Goal: Task Accomplishment & Management: Manage account settings

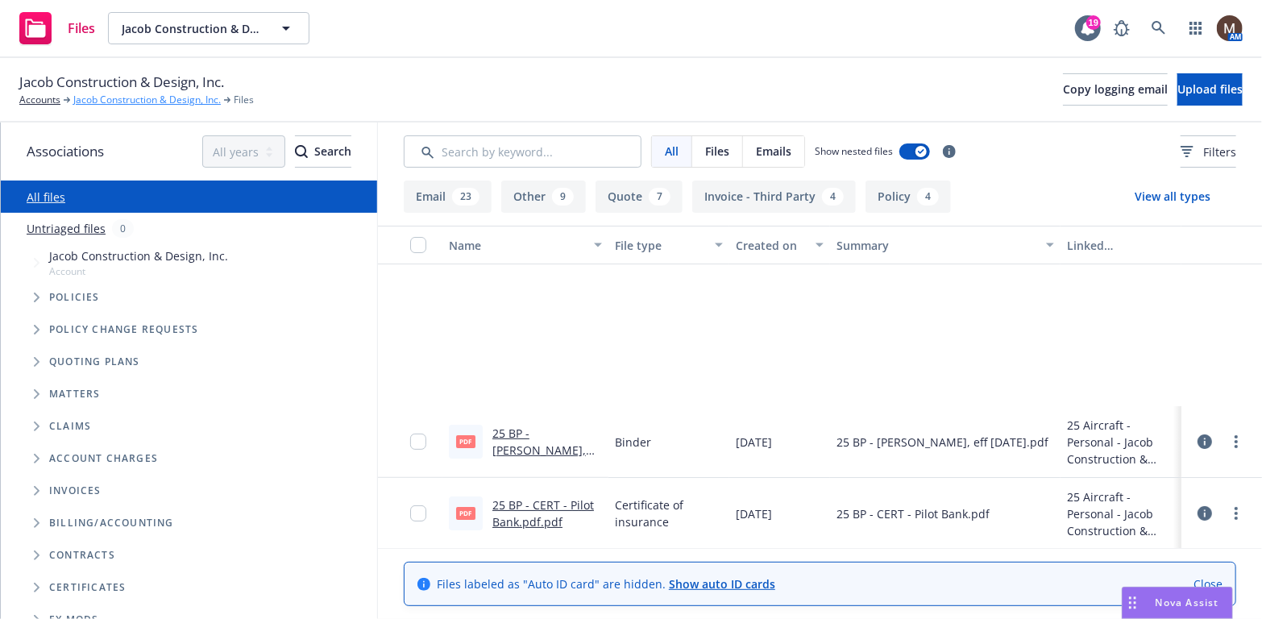
scroll to position [242, 0]
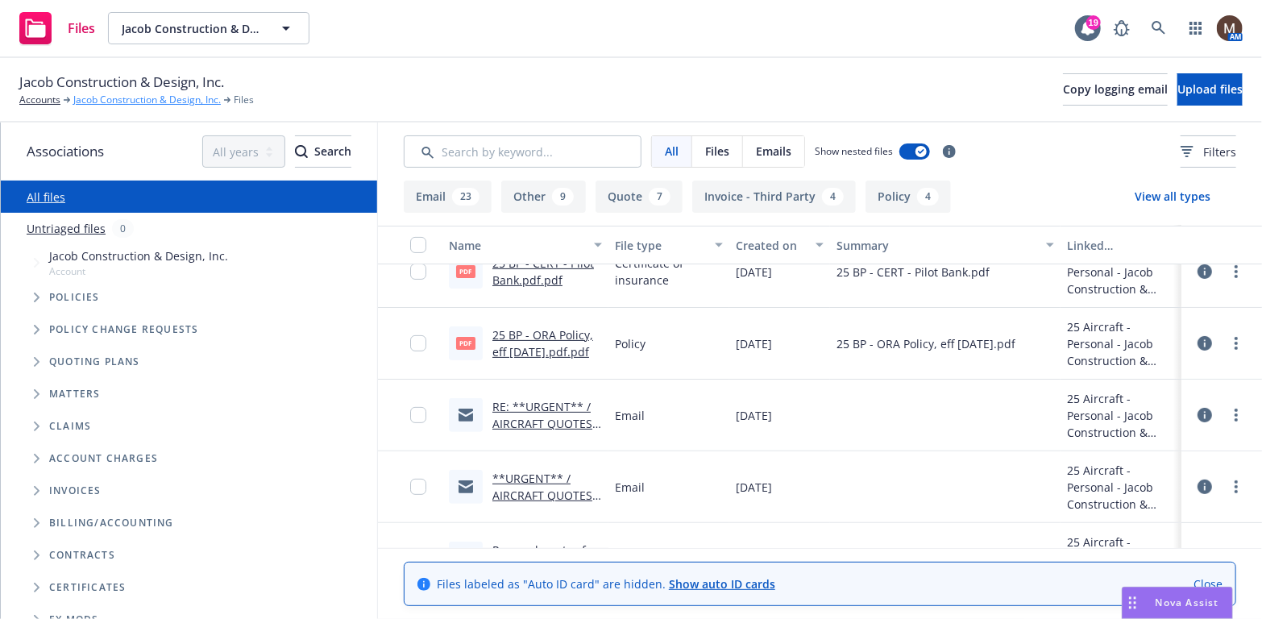
click at [127, 98] on link "Jacob Construction & Design, Inc." at bounding box center [147, 100] width 148 height 15
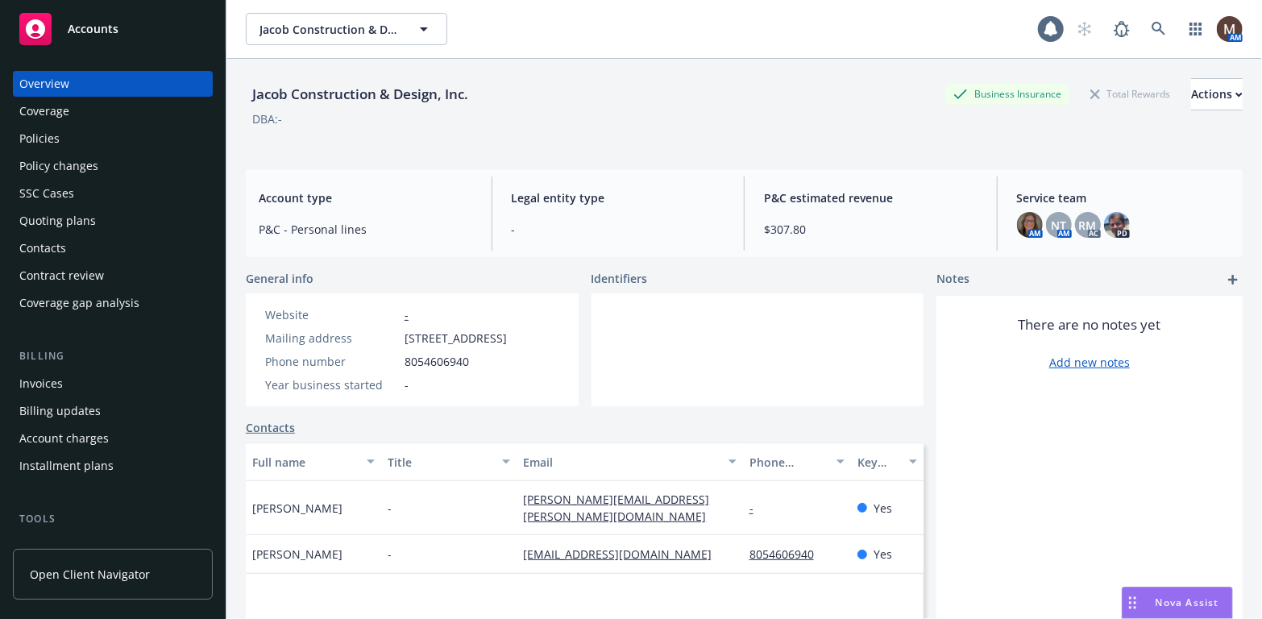
click at [62, 139] on div "Policies" at bounding box center [112, 139] width 187 height 26
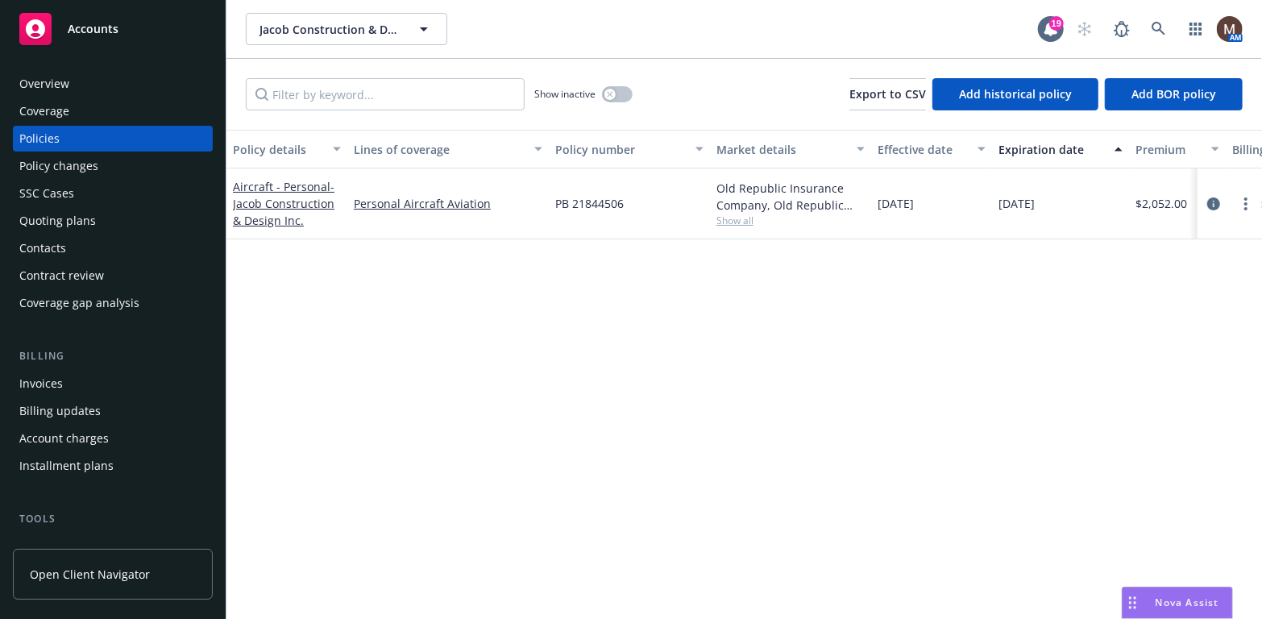
click at [69, 377] on div "Invoices" at bounding box center [112, 384] width 187 height 26
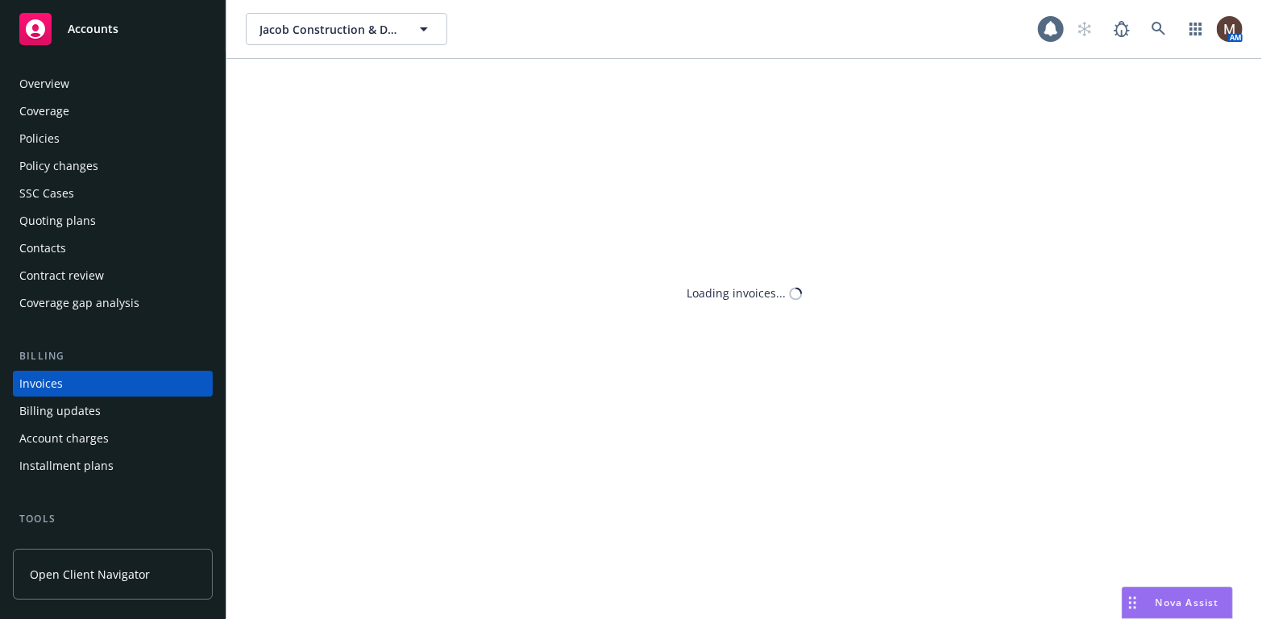
scroll to position [48, 0]
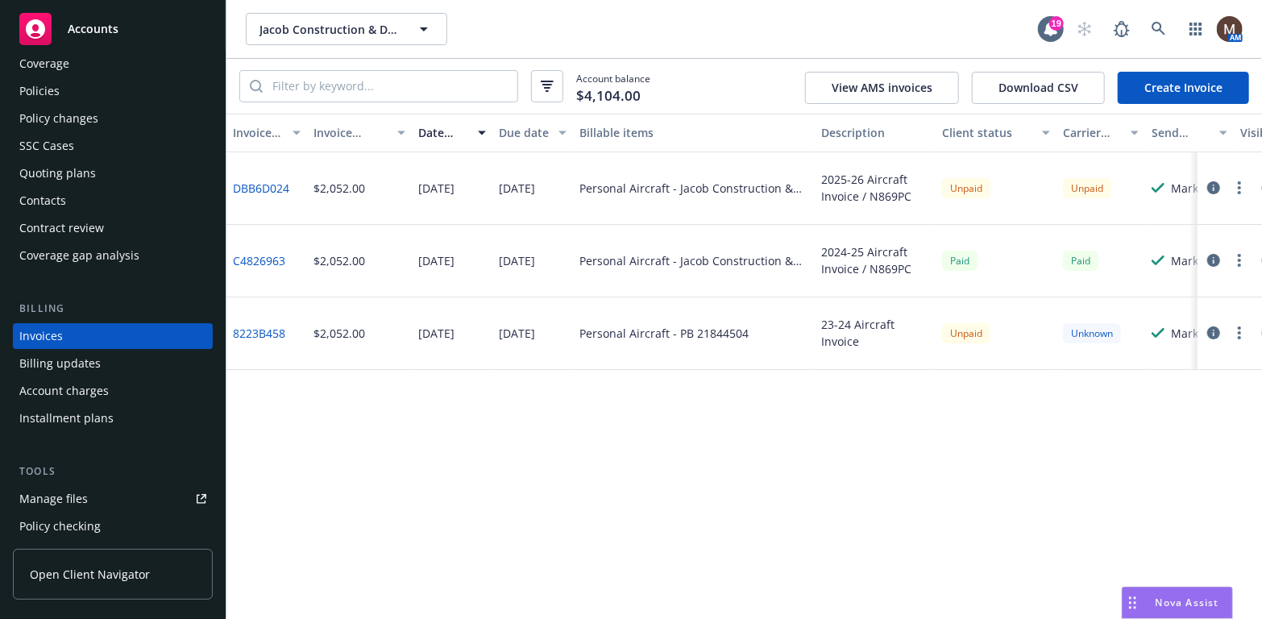
click at [1237, 185] on button "button" at bounding box center [1239, 187] width 19 height 19
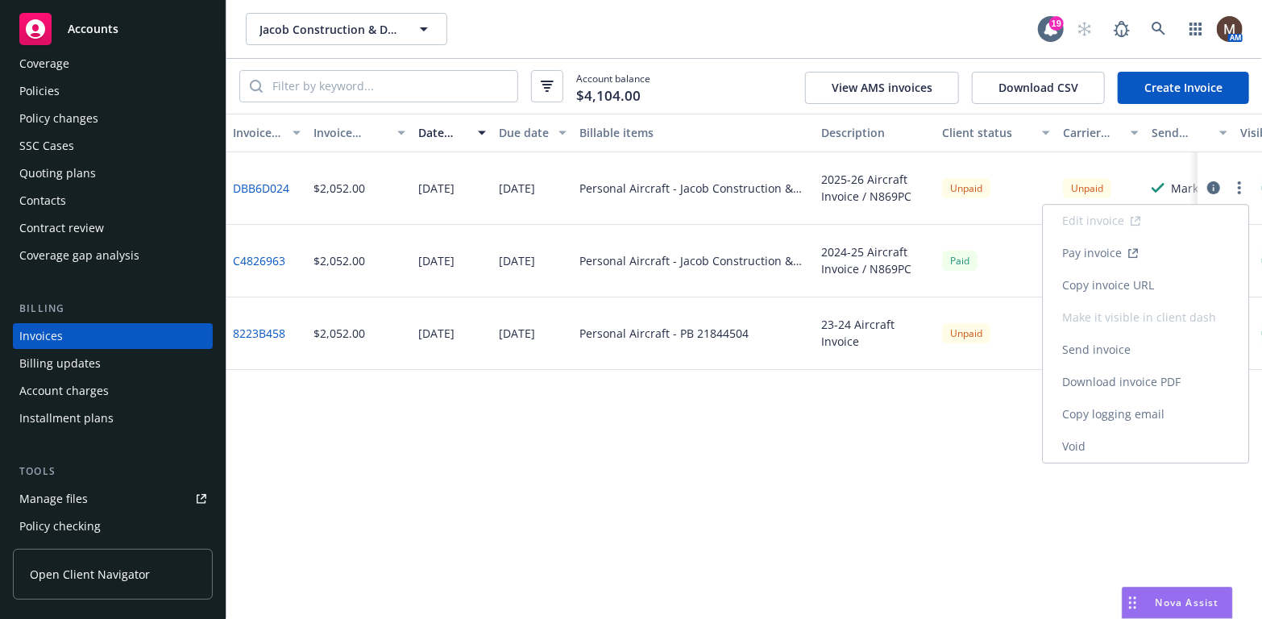
click at [1146, 281] on link "Copy invoice URL" at bounding box center [1146, 285] width 206 height 32
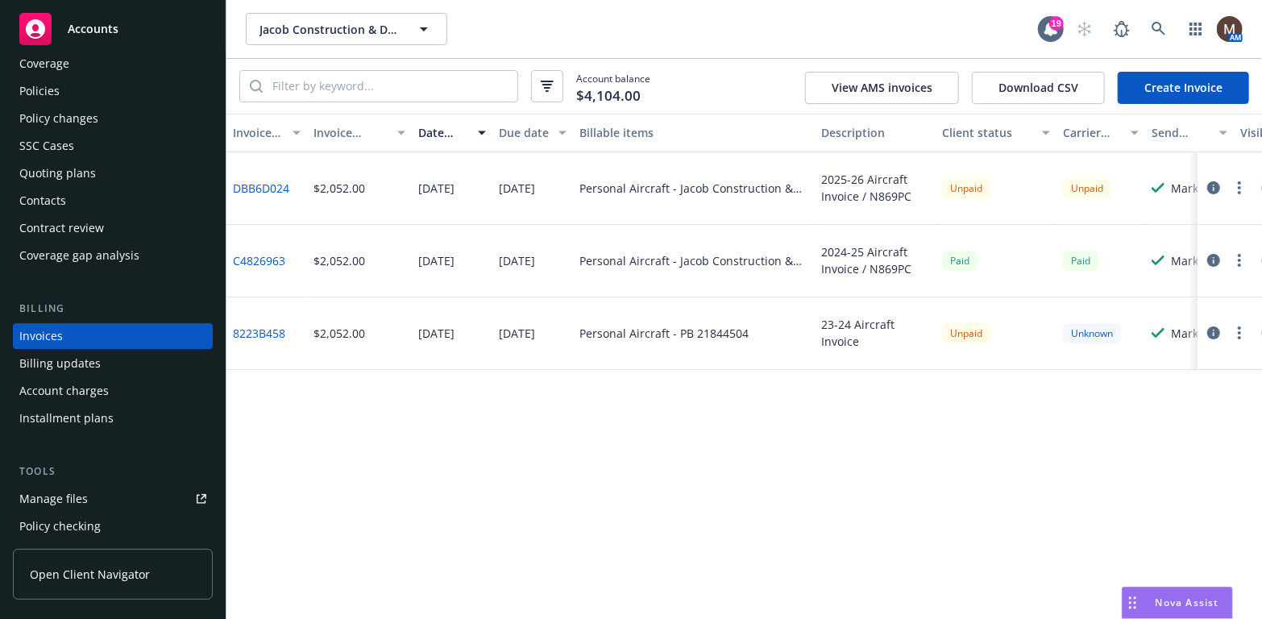
click at [52, 88] on div "Policies" at bounding box center [39, 91] width 40 height 26
